Goal: Information Seeking & Learning: Learn about a topic

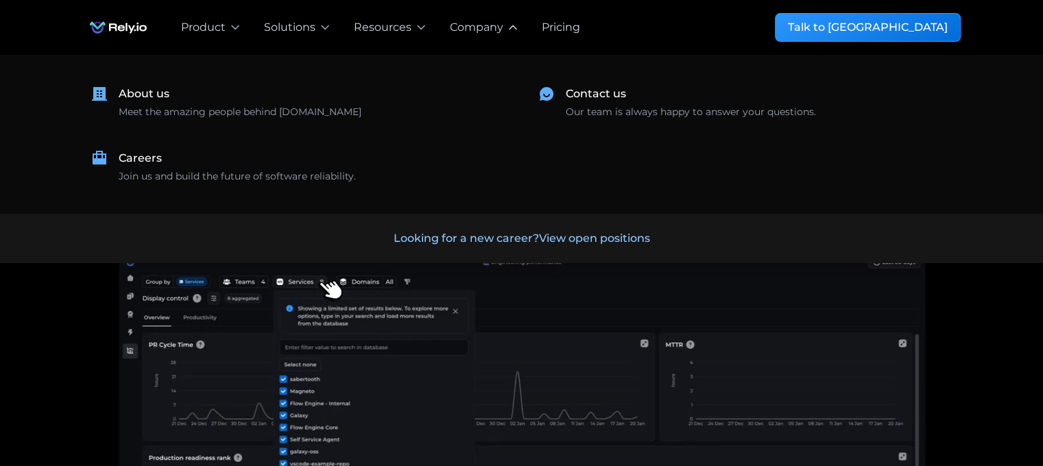
click at [506, 32] on icon at bounding box center [513, 28] width 14 height 14
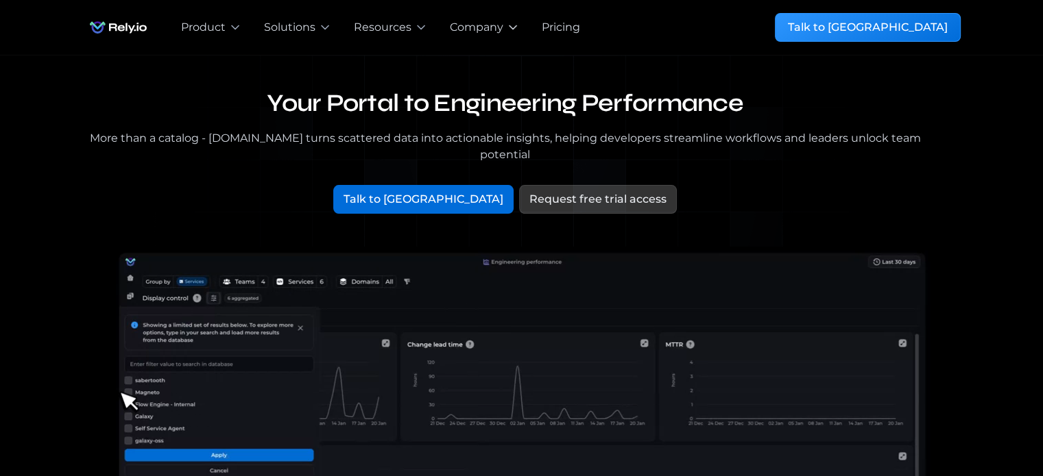
click at [506, 33] on icon at bounding box center [513, 28] width 14 height 14
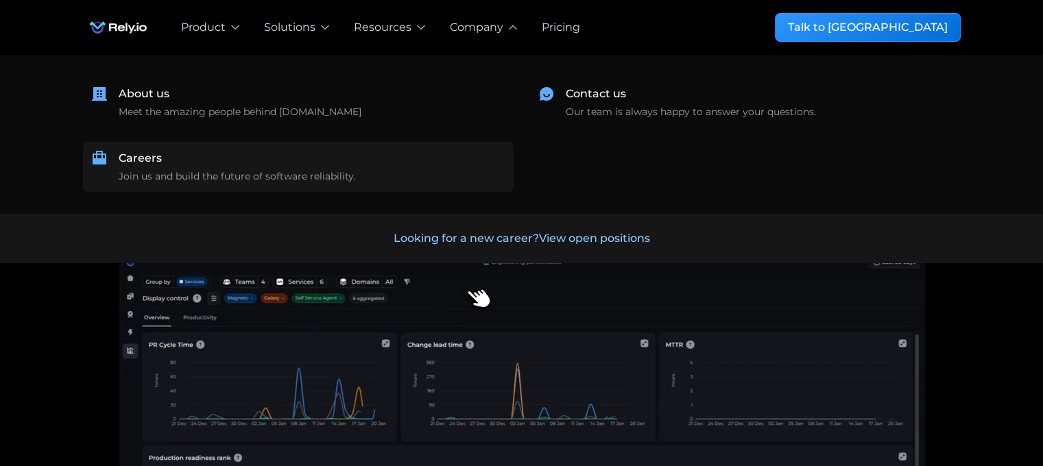
click at [304, 176] on div "Join us and build the future of software reliability." at bounding box center [237, 176] width 237 height 14
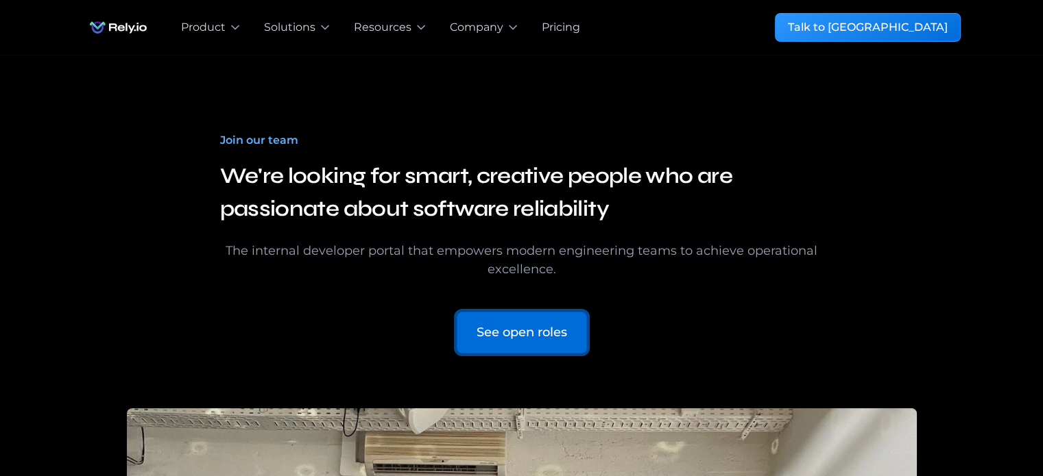
click at [507, 339] on div "See open roles" at bounding box center [521, 333] width 90 height 19
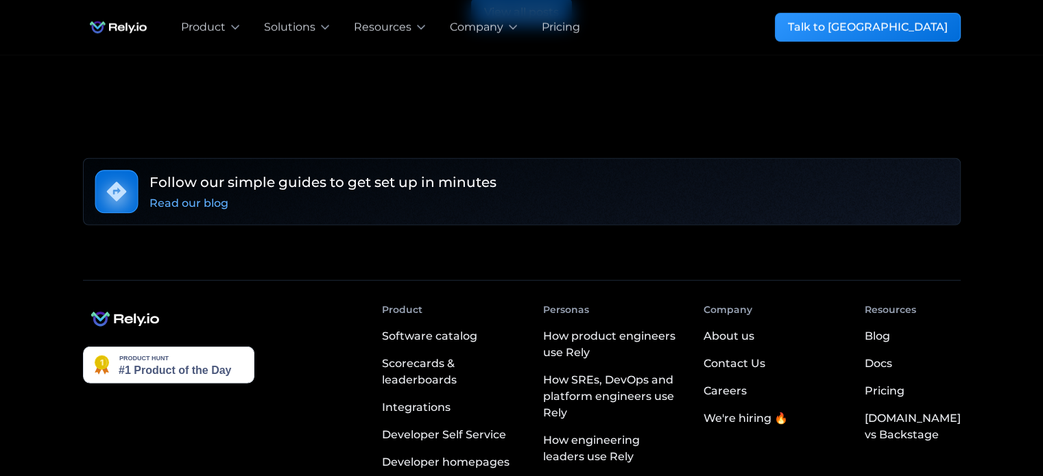
scroll to position [3593, 0]
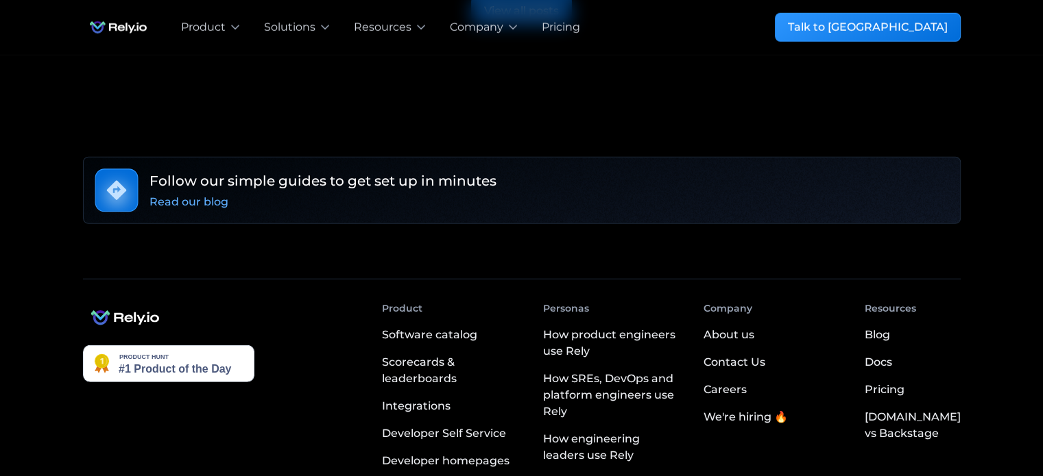
click at [209, 194] on div "Read our blog" at bounding box center [188, 202] width 79 height 16
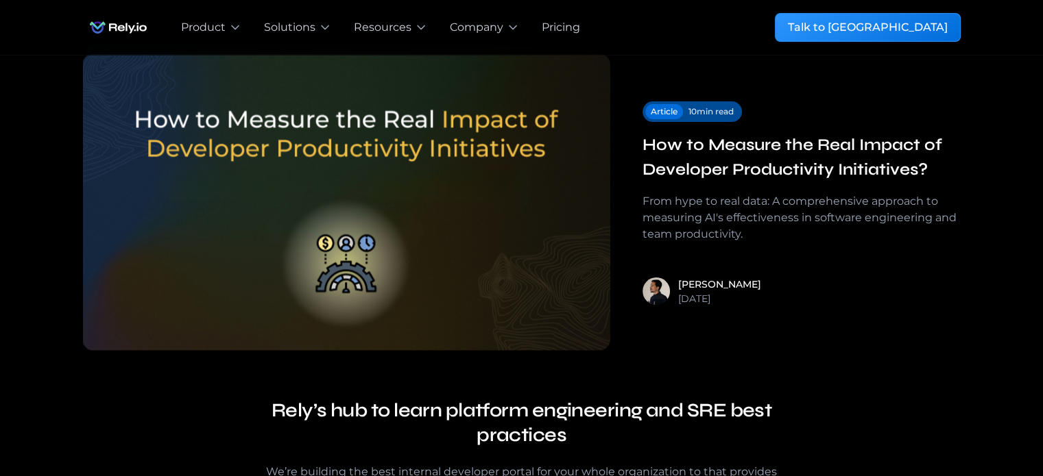
scroll to position [66, 0]
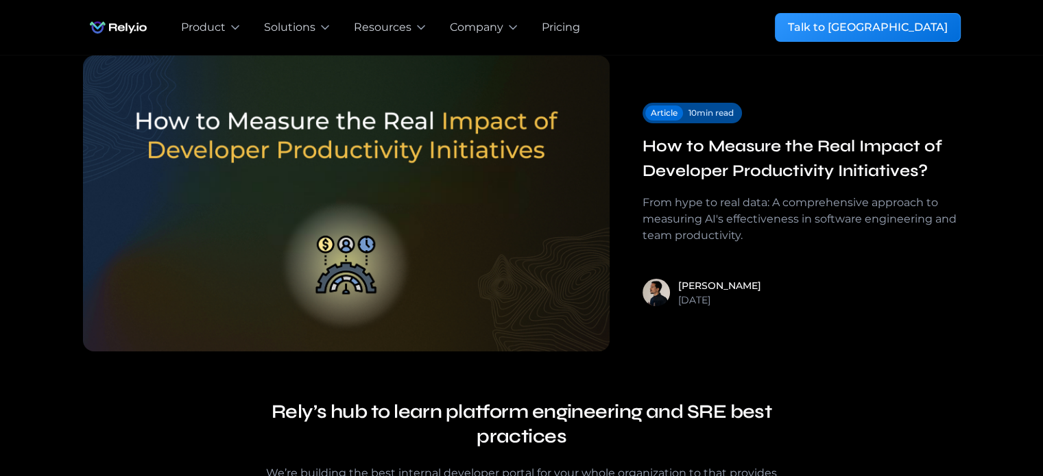
click at [706, 98] on div "Article 10 min read How to Measure the Real Impact of Developer Productivity In…" at bounding box center [784, 206] width 351 height 300
click at [665, 112] on div "Article" at bounding box center [664, 113] width 27 height 12
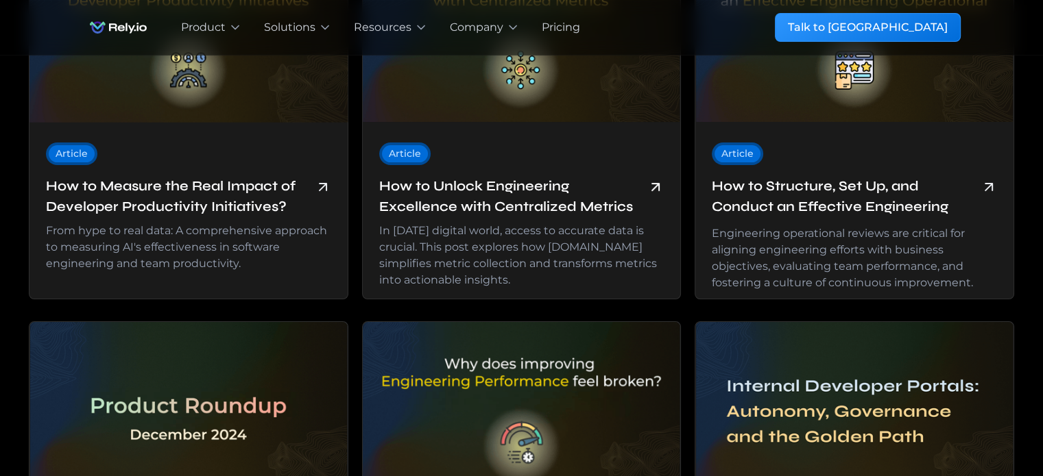
scroll to position [335, 0]
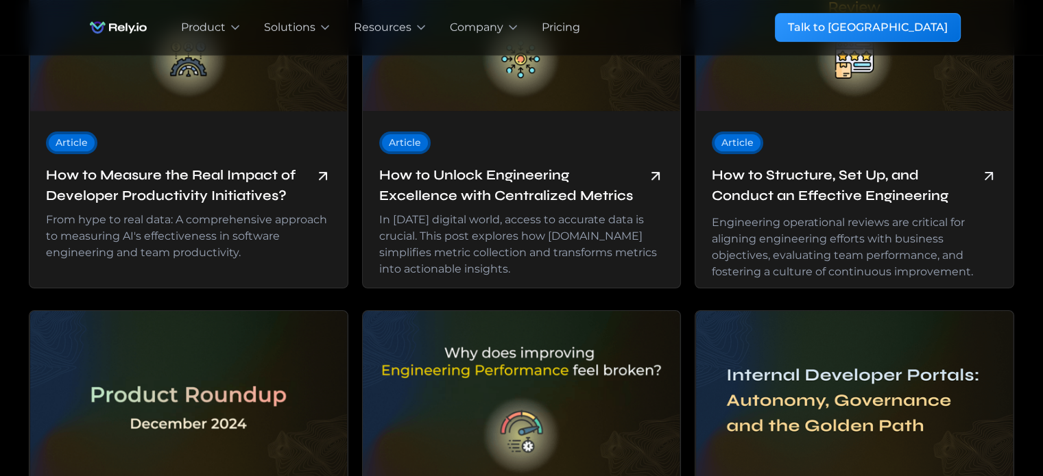
click at [66, 137] on div "Article" at bounding box center [72, 143] width 32 height 14
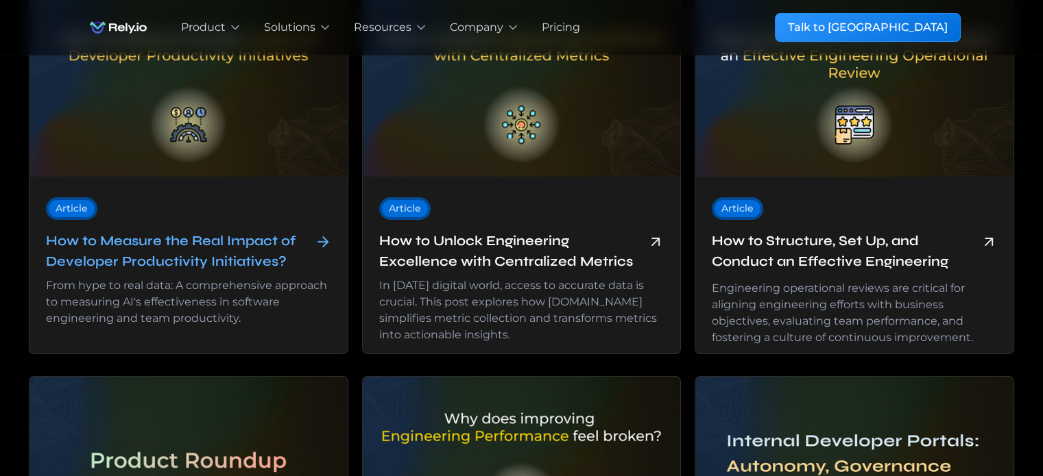
click at [171, 249] on h6 "How to Measure the Real Impact of Developer Productivity Initiatives?" at bounding box center [177, 251] width 263 height 41
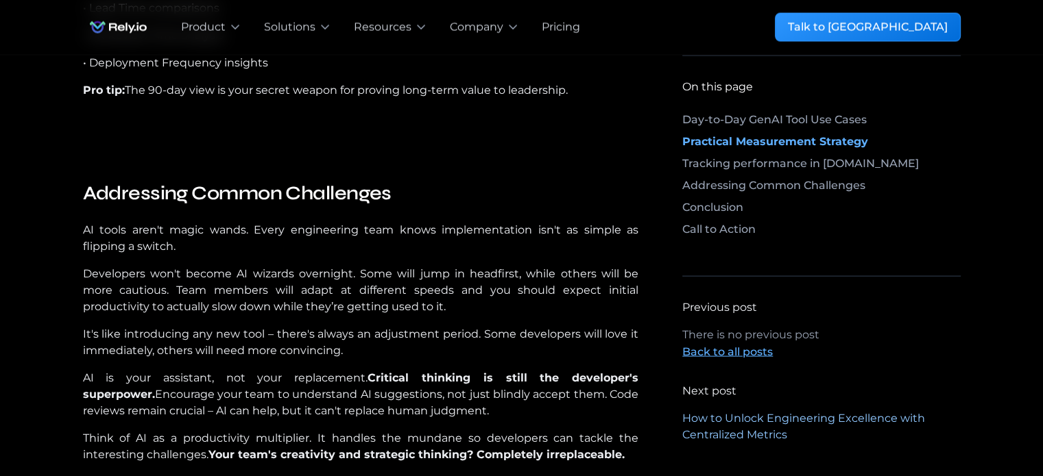
scroll to position [2793, 0]
